Goal: Transaction & Acquisition: Obtain resource

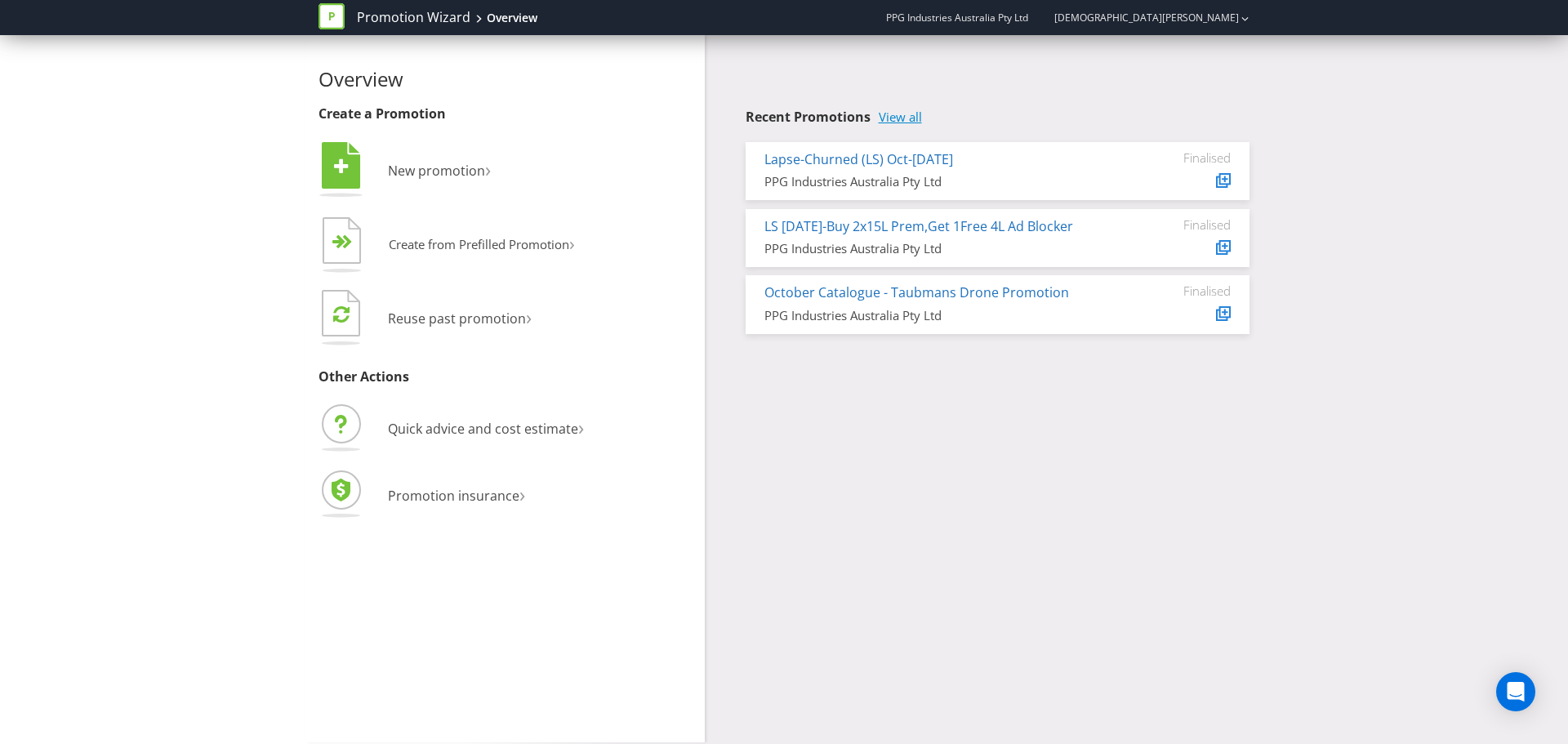
click at [891, 118] on link "View all" at bounding box center [901, 117] width 43 height 14
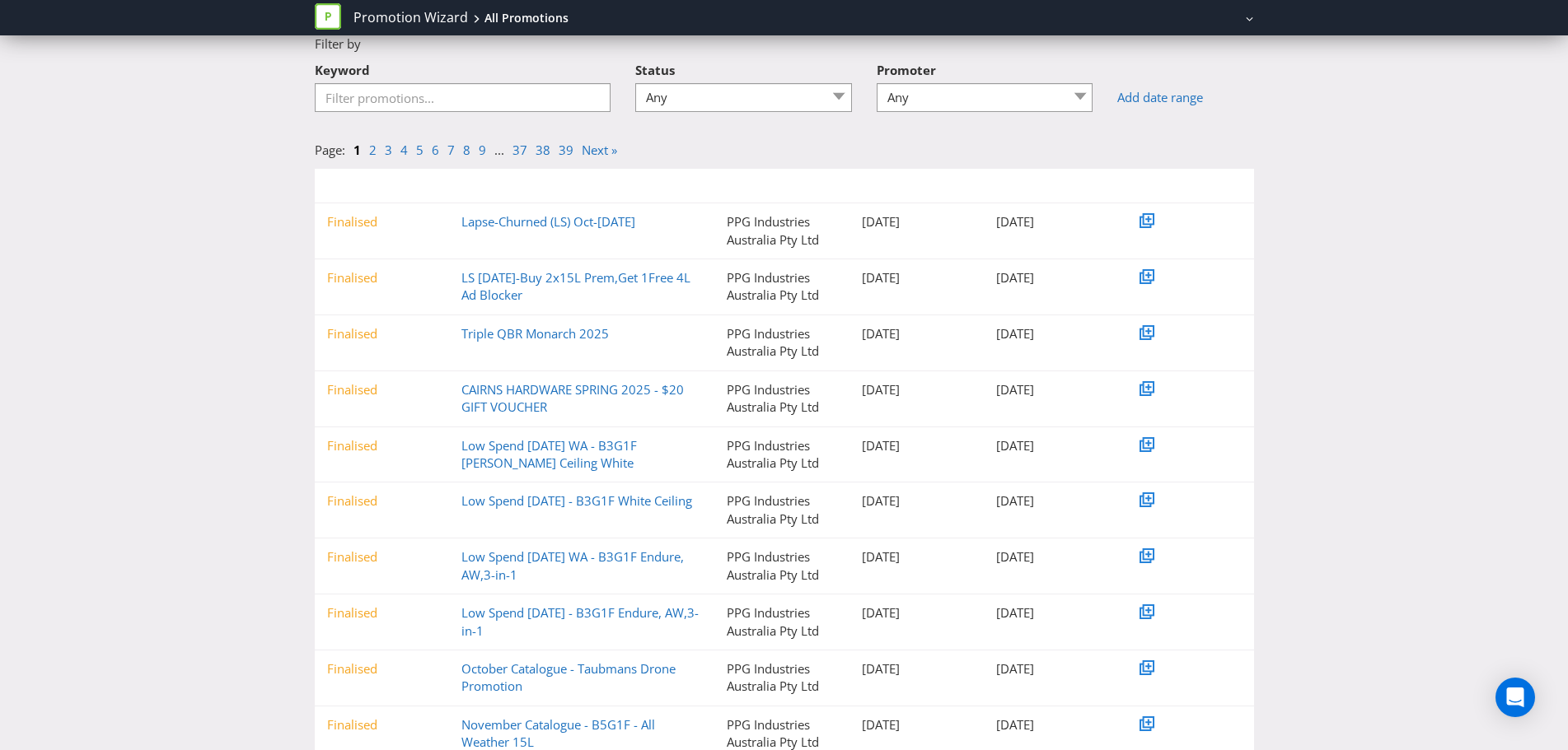
scroll to position [137, 0]
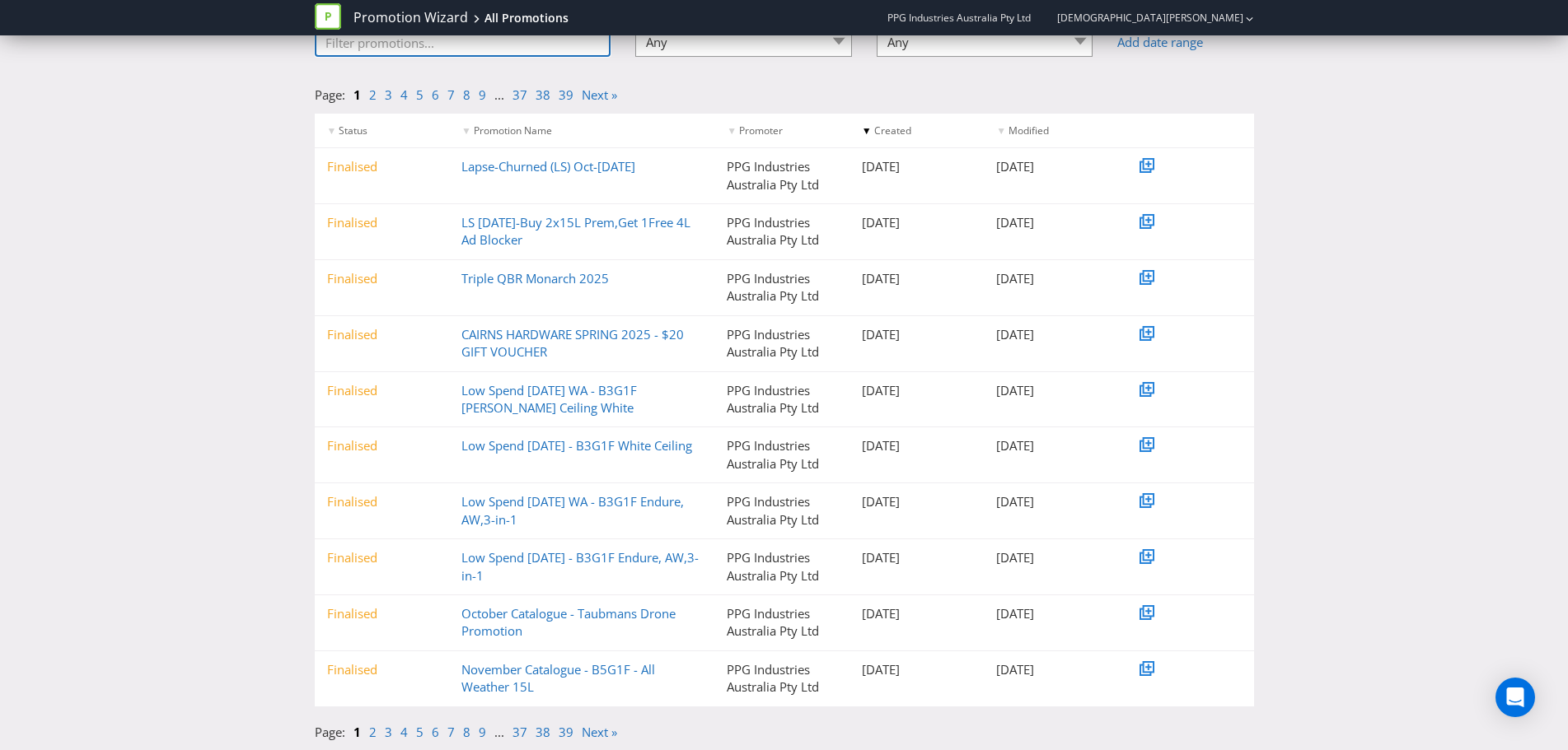
click at [382, 53] on input "Keyword" at bounding box center [462, 42] width 296 height 29
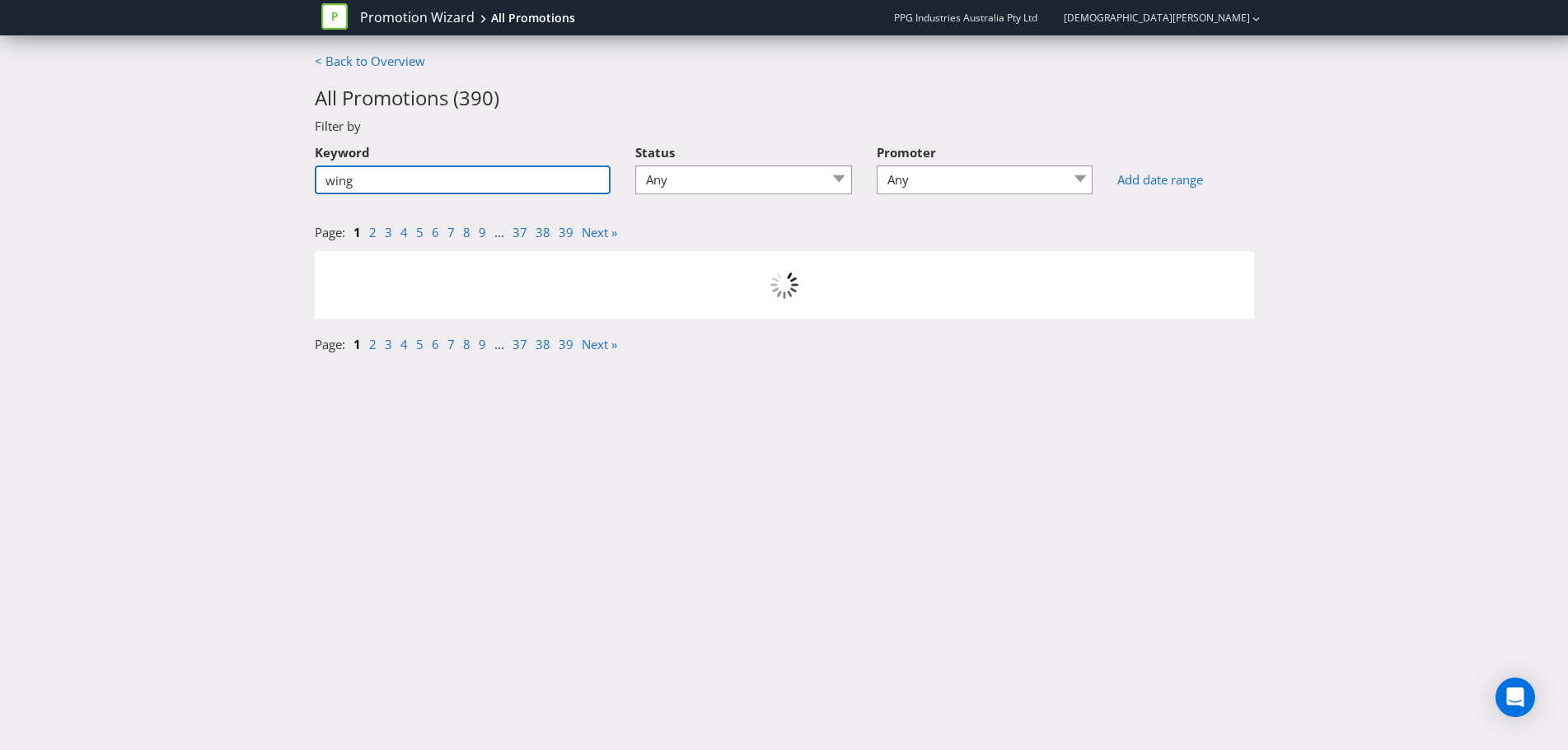
scroll to position [0, 0]
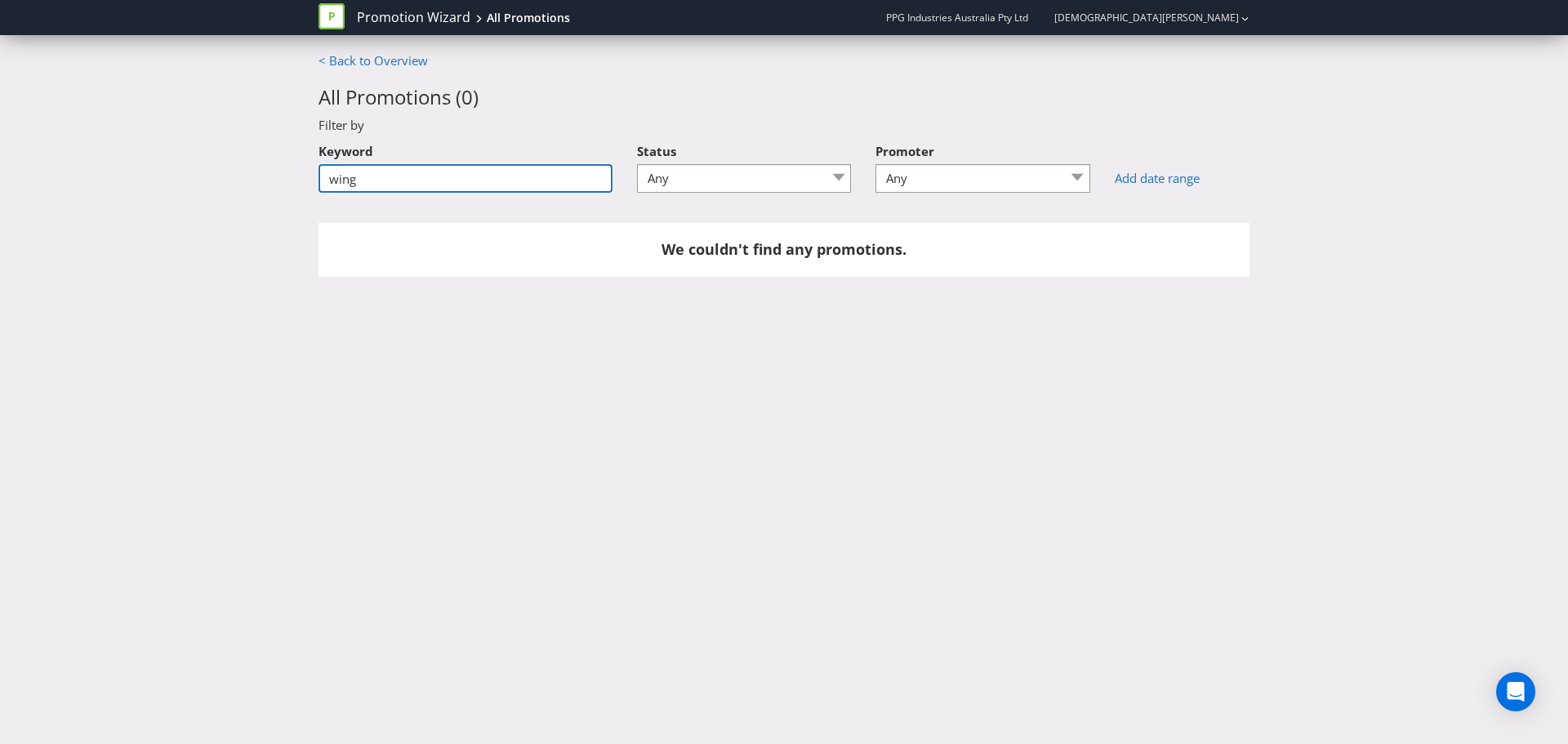
click at [370, 176] on input "wing" at bounding box center [465, 178] width 294 height 29
type input "win"
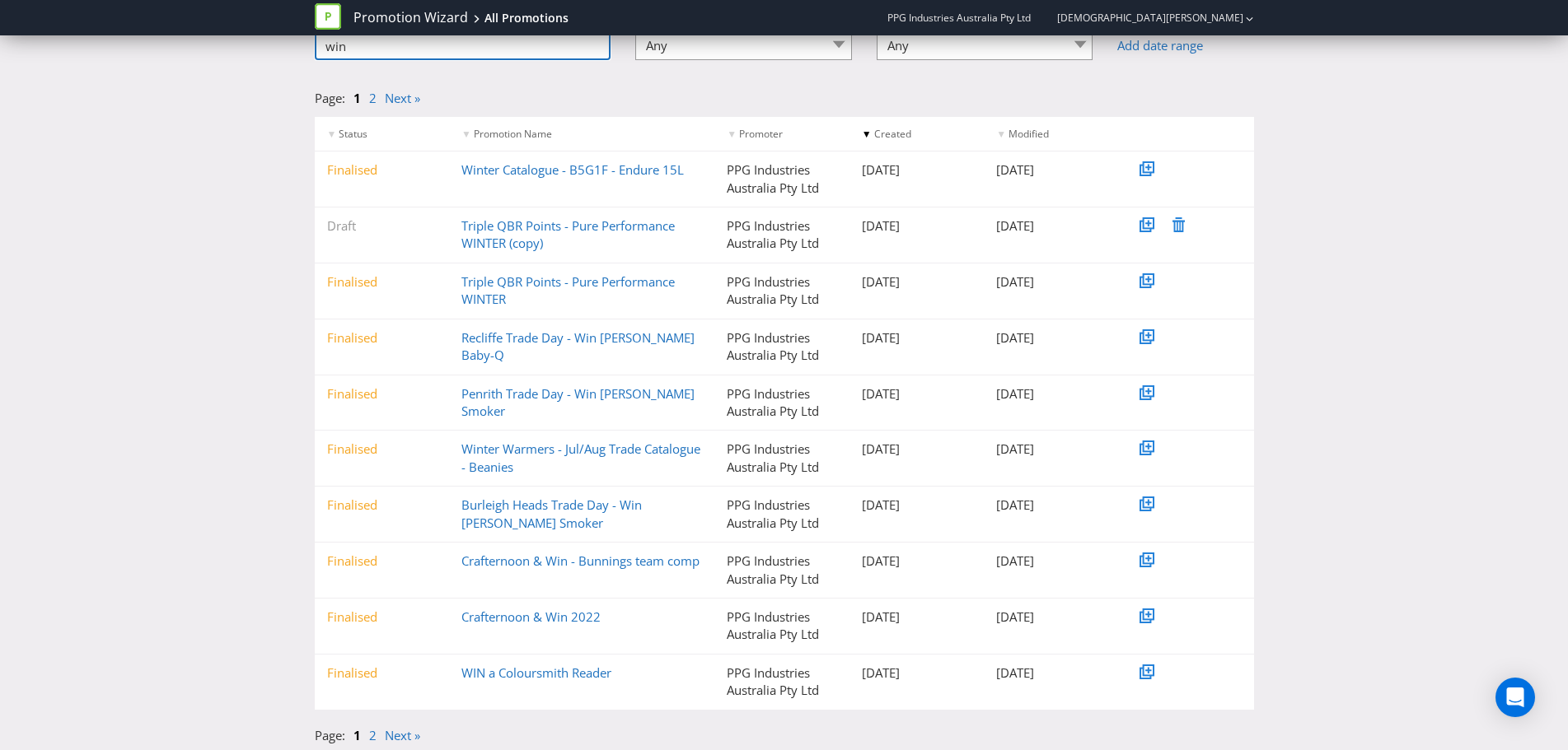
scroll to position [137, 0]
click at [370, 733] on link "2" at bounding box center [373, 732] width 8 height 17
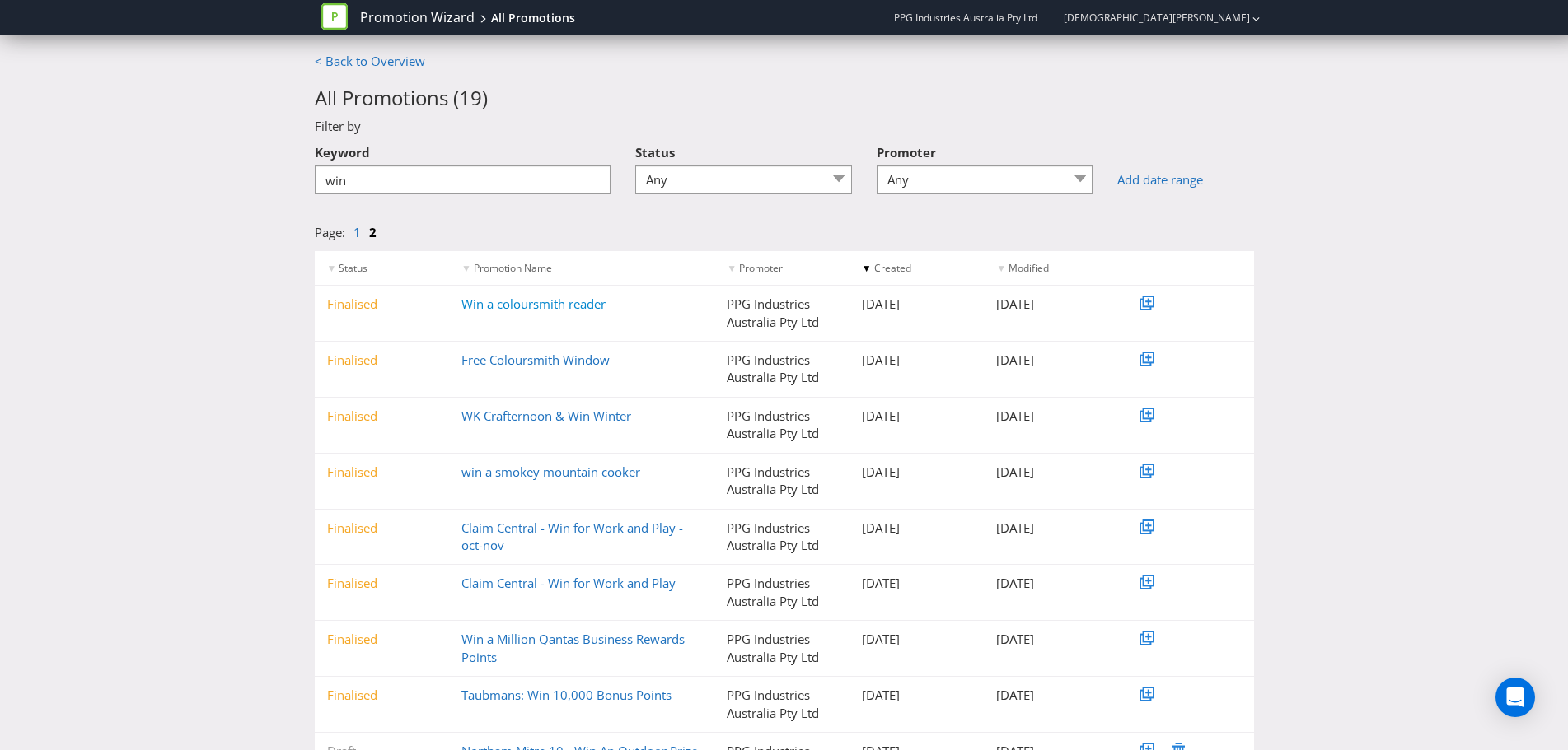
click at [536, 306] on link "Win a coloursmith reader" at bounding box center [533, 304] width 144 height 17
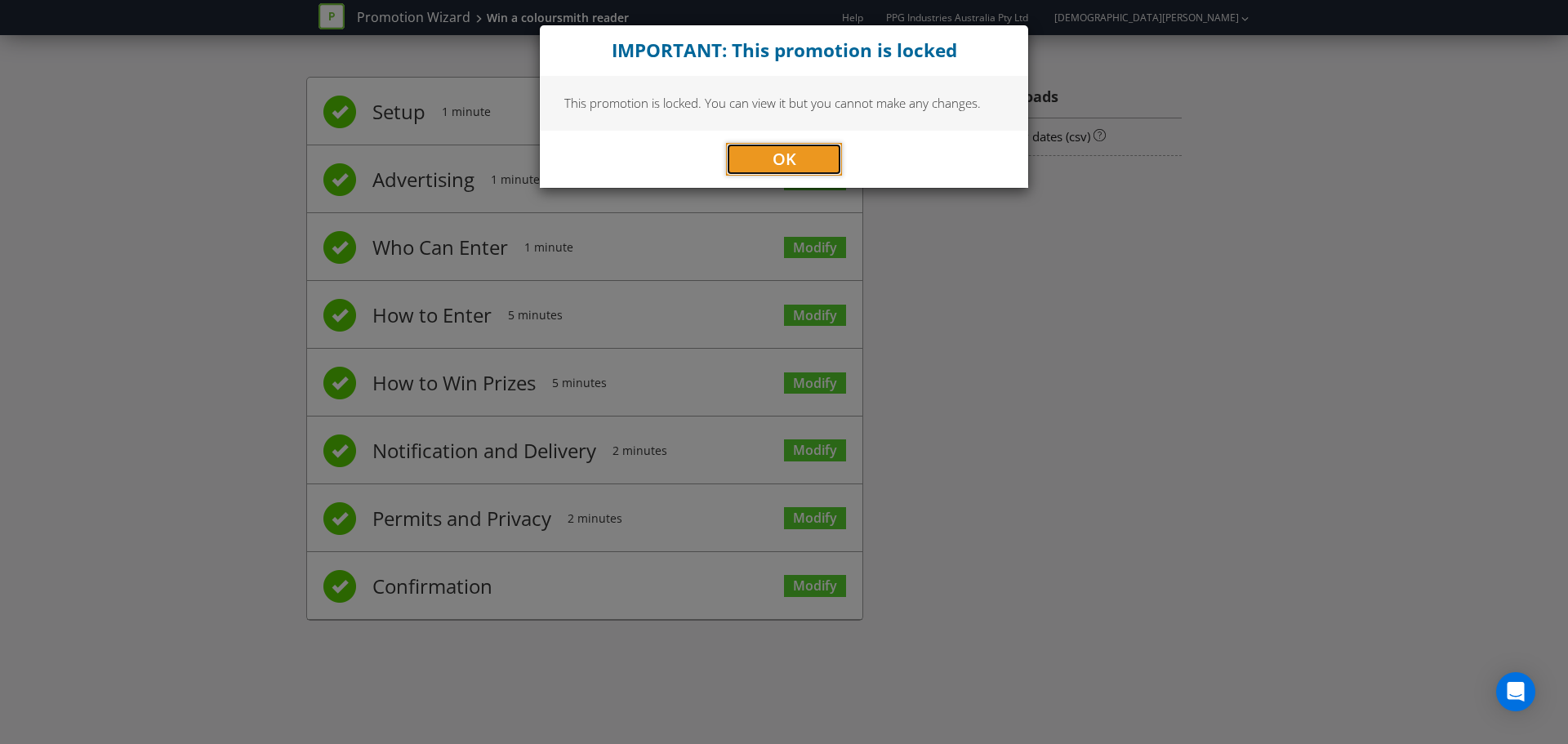
click at [787, 164] on span "OK" at bounding box center [784, 159] width 23 height 22
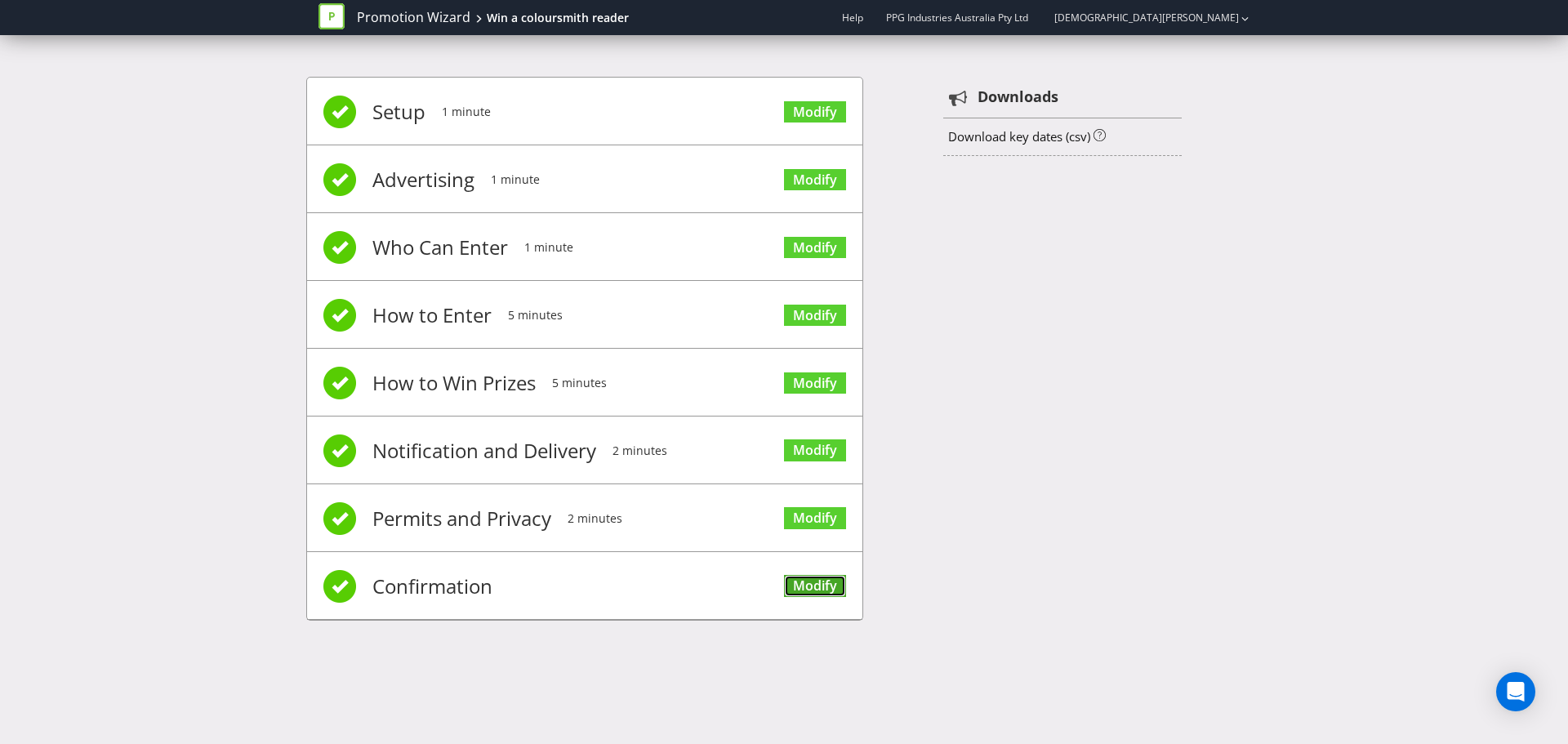
click at [808, 582] on link "Modify" at bounding box center [815, 586] width 63 height 22
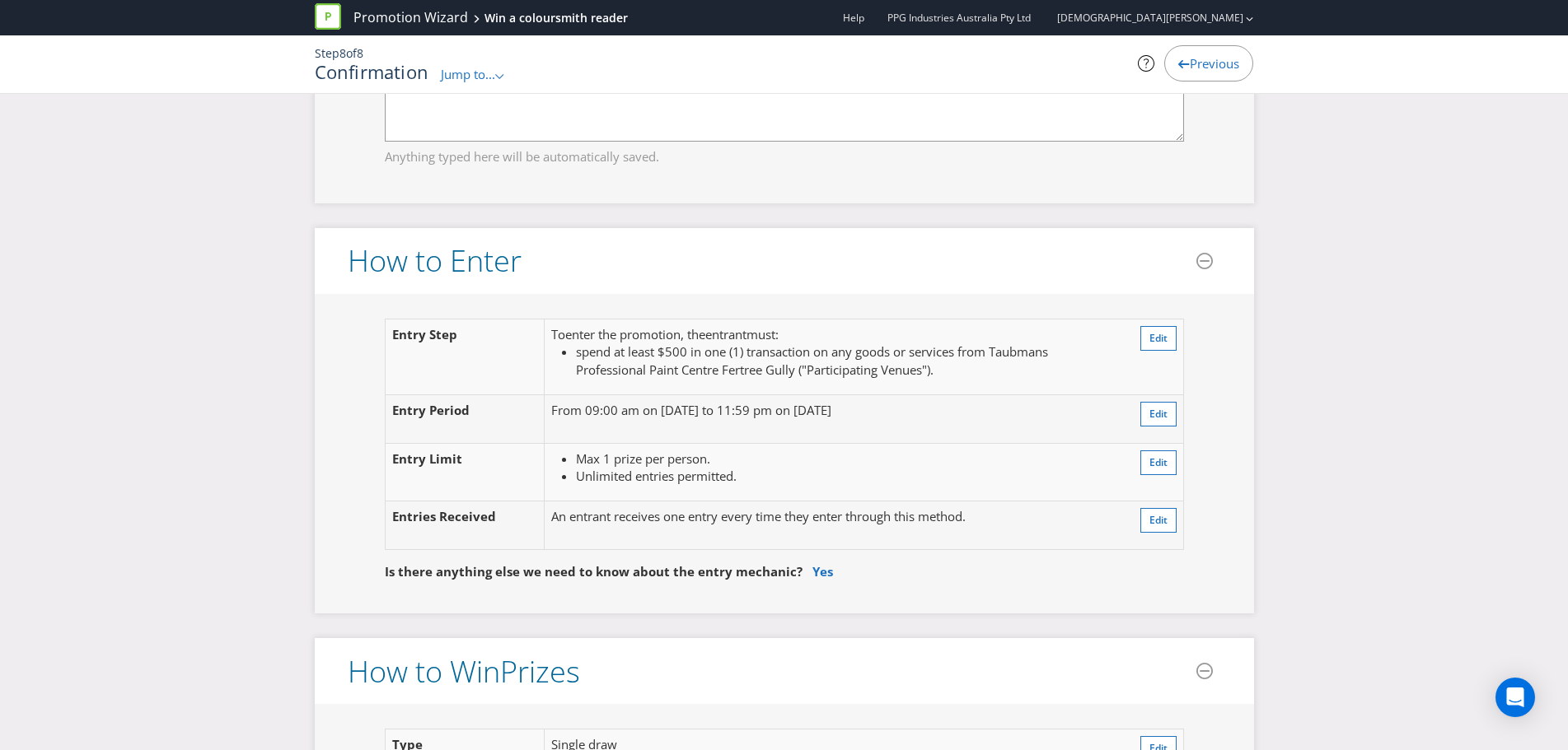
scroll to position [1317, 0]
